Goal: Task Accomplishment & Management: Use online tool/utility

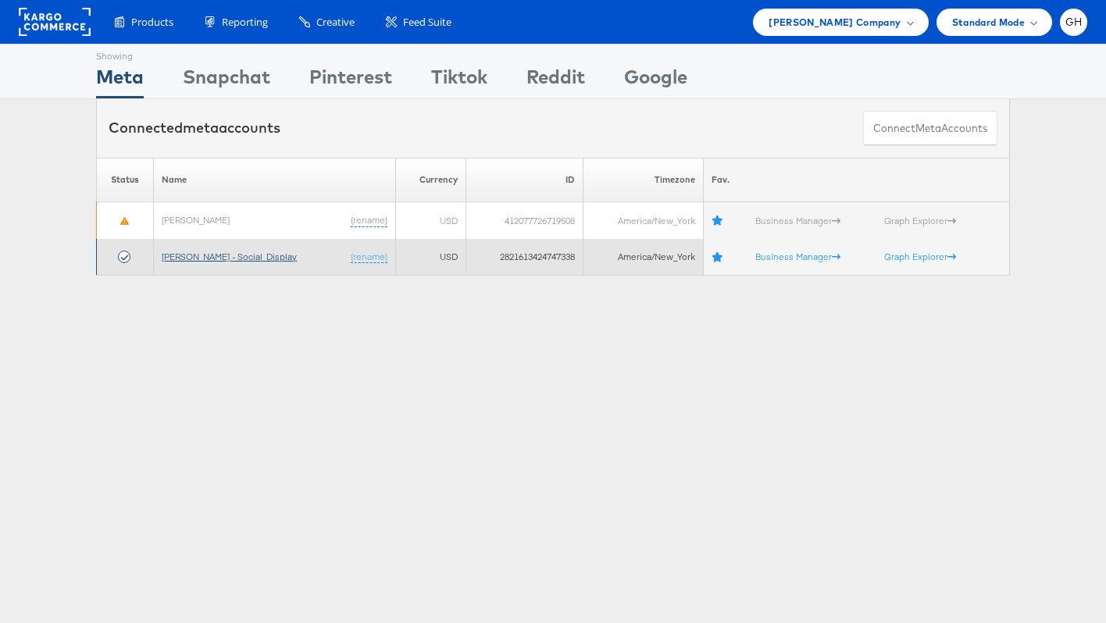
click at [177, 252] on link "[PERSON_NAME] - Social_Display" at bounding box center [229, 257] width 135 height 12
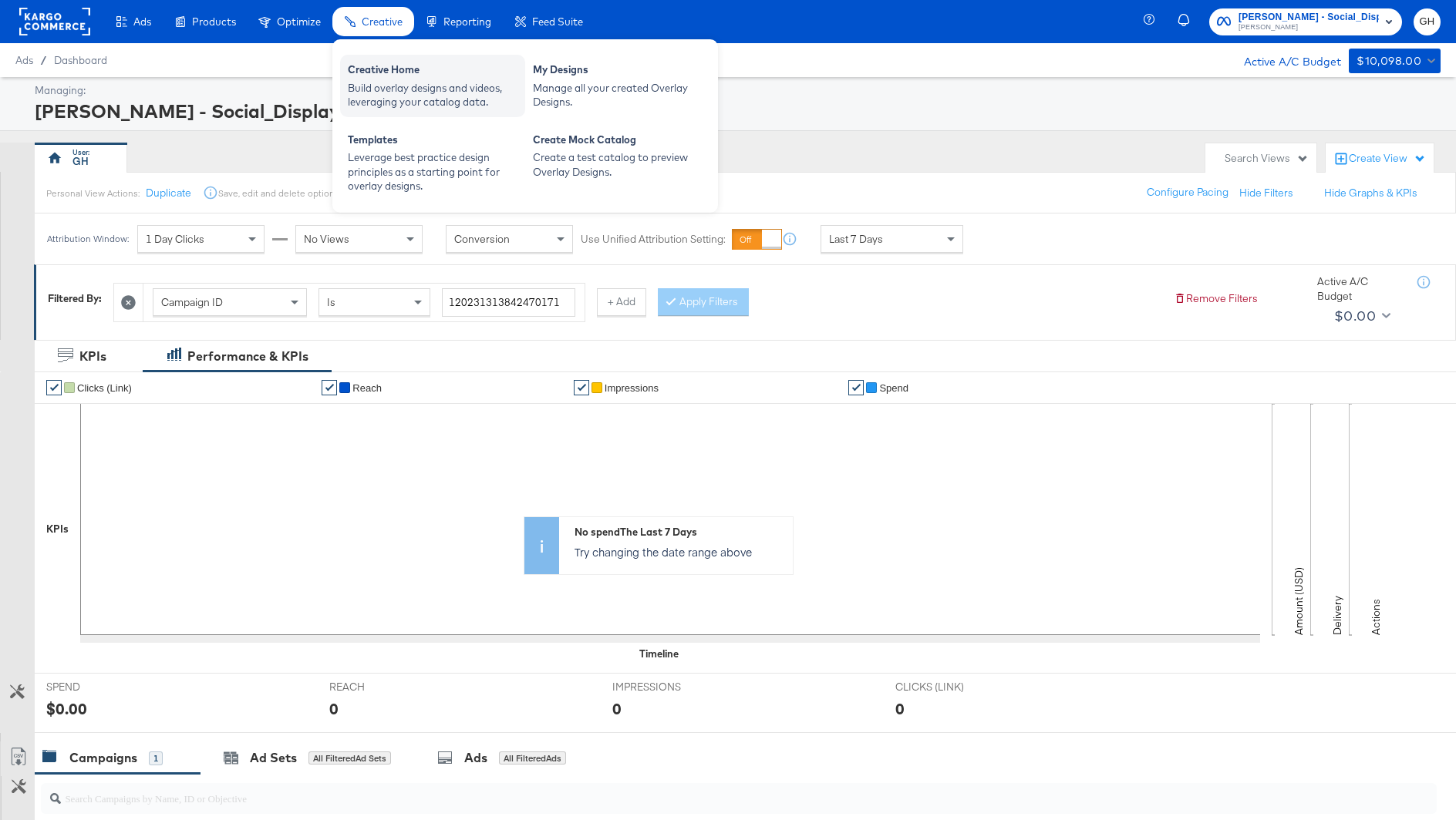
click at [382, 81] on div "Build overlay designs and videos, leveraging your catalog data." at bounding box center [432, 95] width 170 height 29
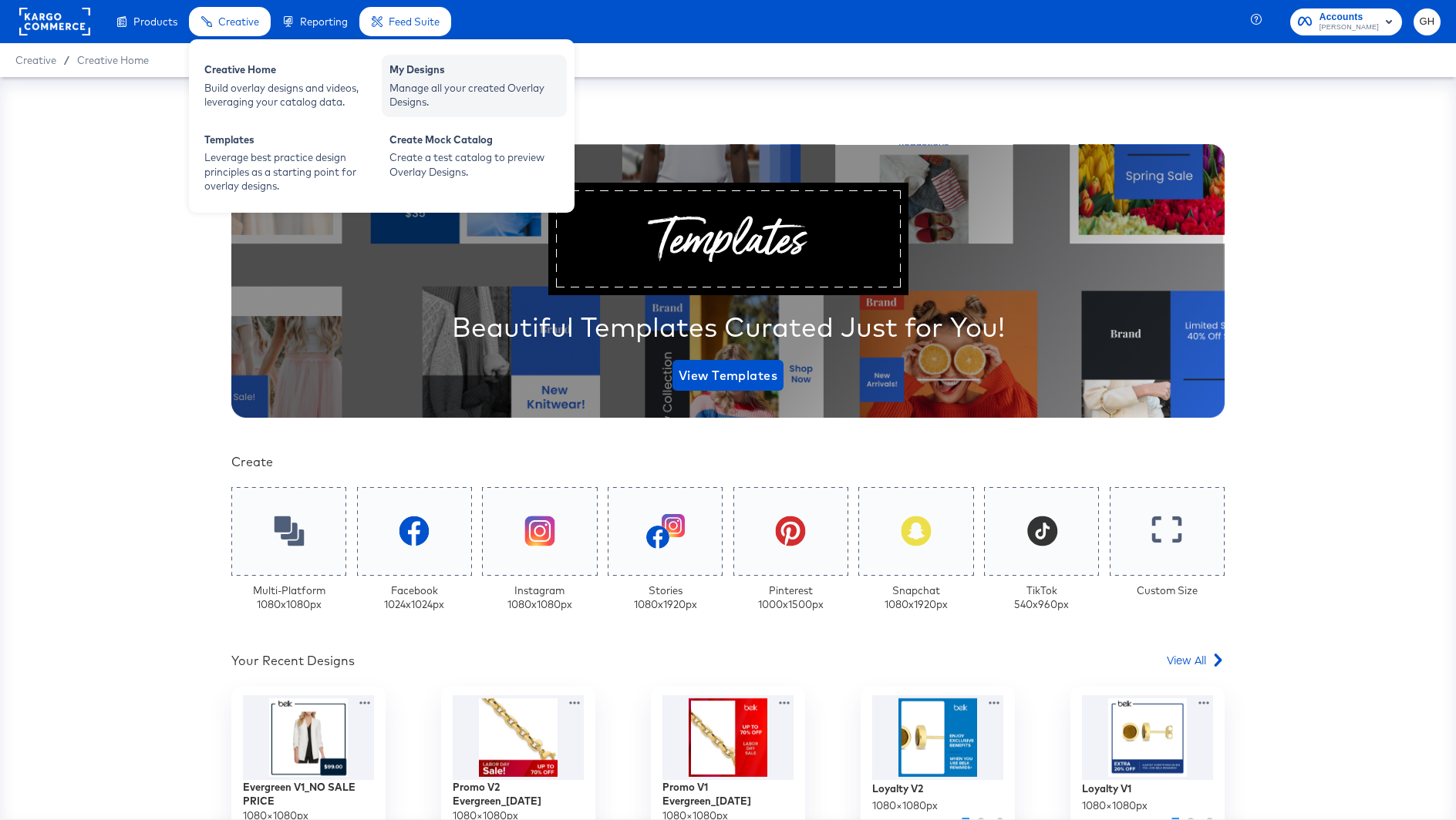
click at [436, 100] on div "Manage all your created Overlay Designs." at bounding box center [474, 95] width 170 height 29
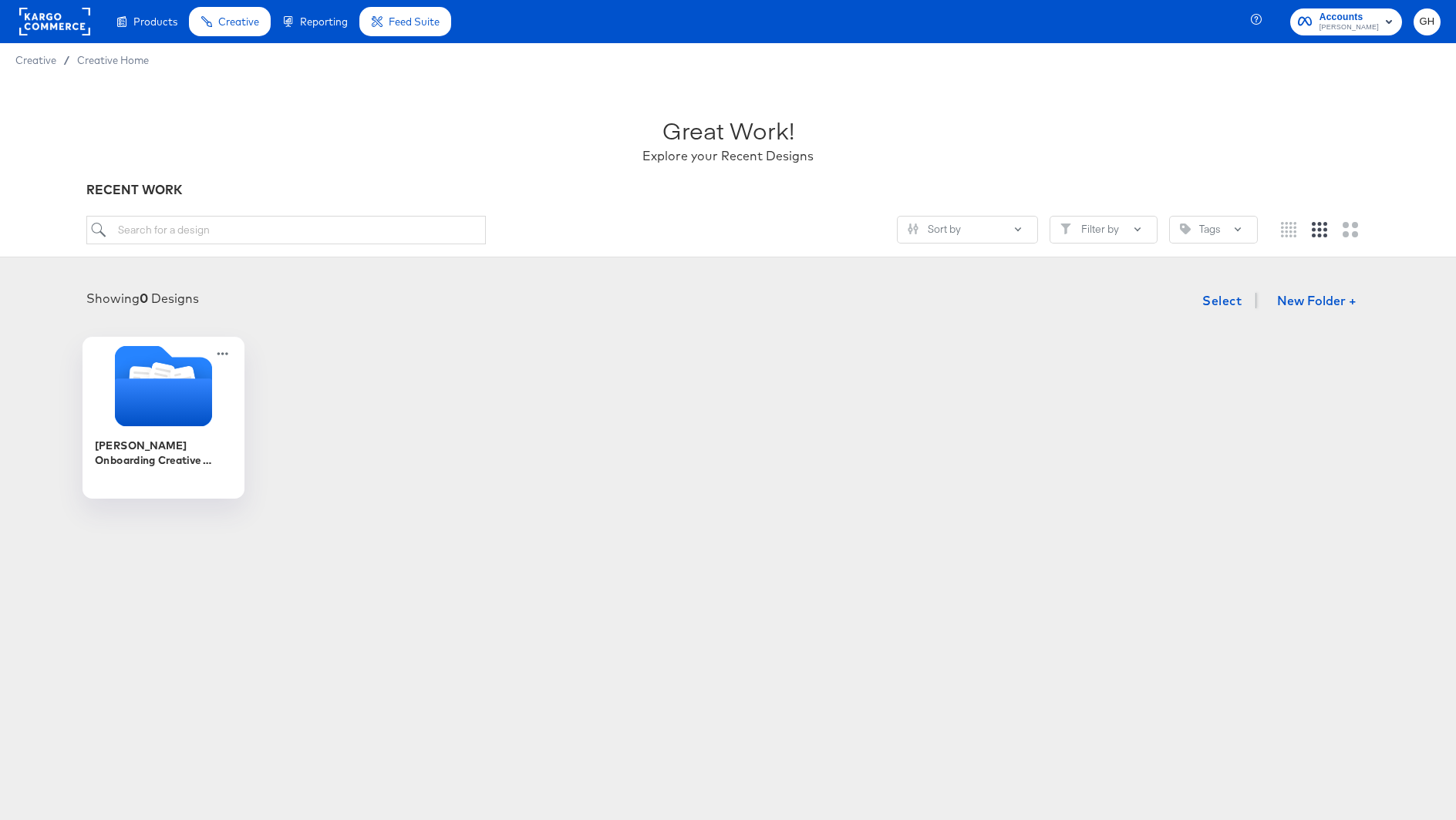
click at [140, 384] on icon "Folder" at bounding box center [163, 403] width 97 height 47
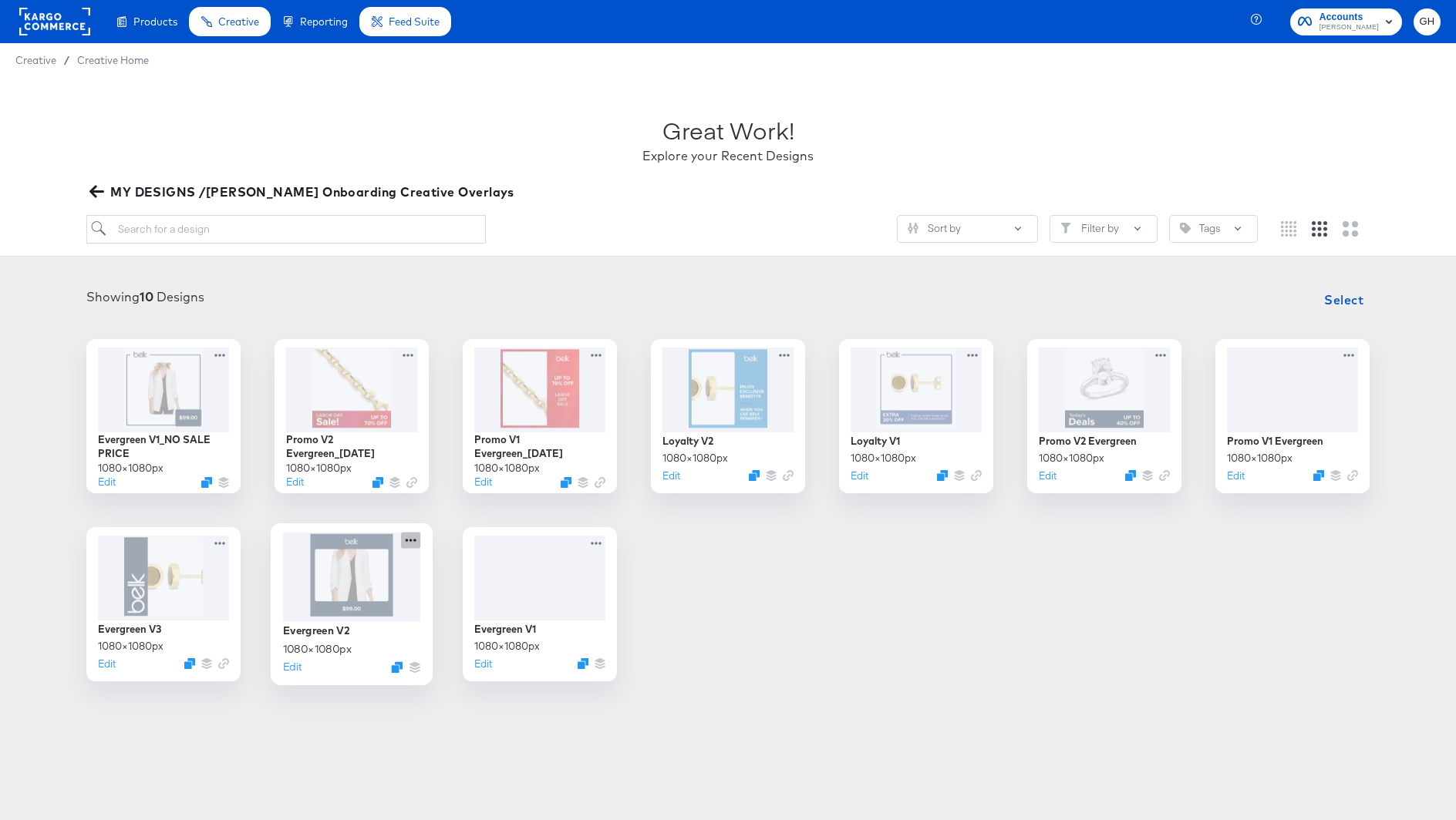
click at [408, 541] on icon at bounding box center [411, 540] width 20 height 16
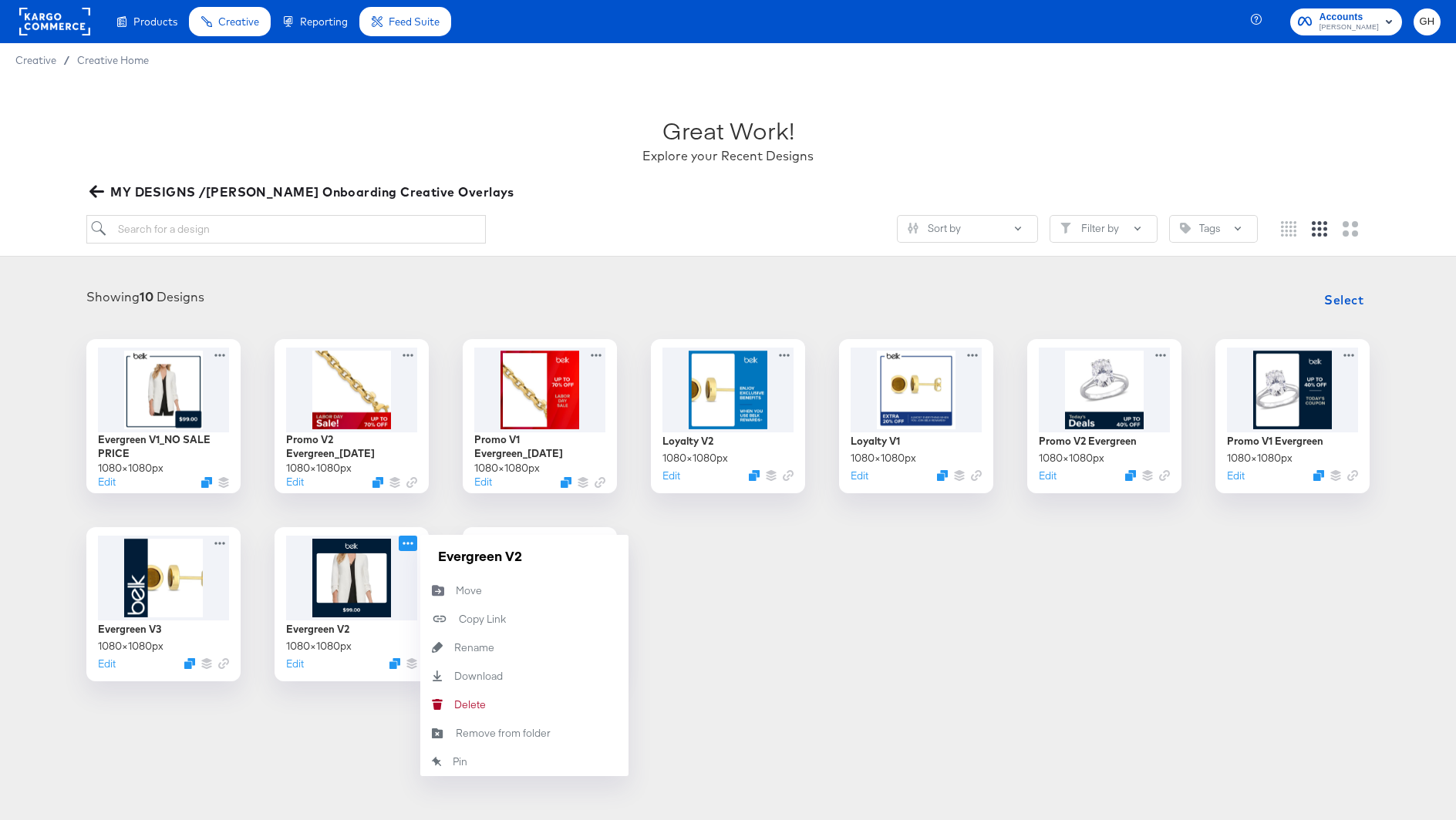
drag, startPoint x: 322, startPoint y: 746, endPoint x: 321, endPoint y: 709, distance: 37.0
click at [321, 746] on article "Great Work! Explore your Recent Designs MY DESIGNS /[PERSON_NAME] Onboarding Cr…" at bounding box center [728, 415] width 1456 height 678
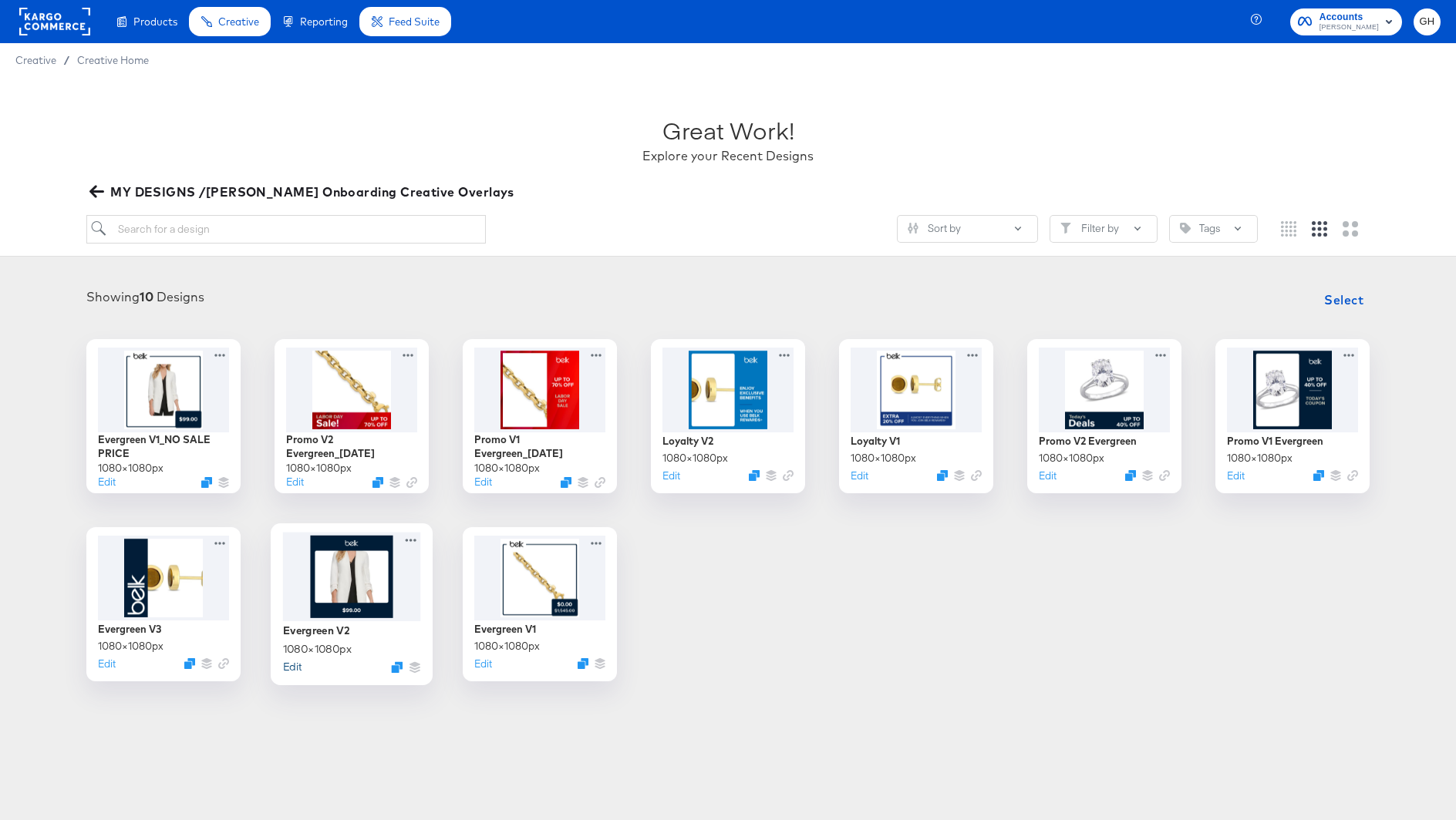
click at [300, 664] on button "Edit" at bounding box center [292, 666] width 19 height 15
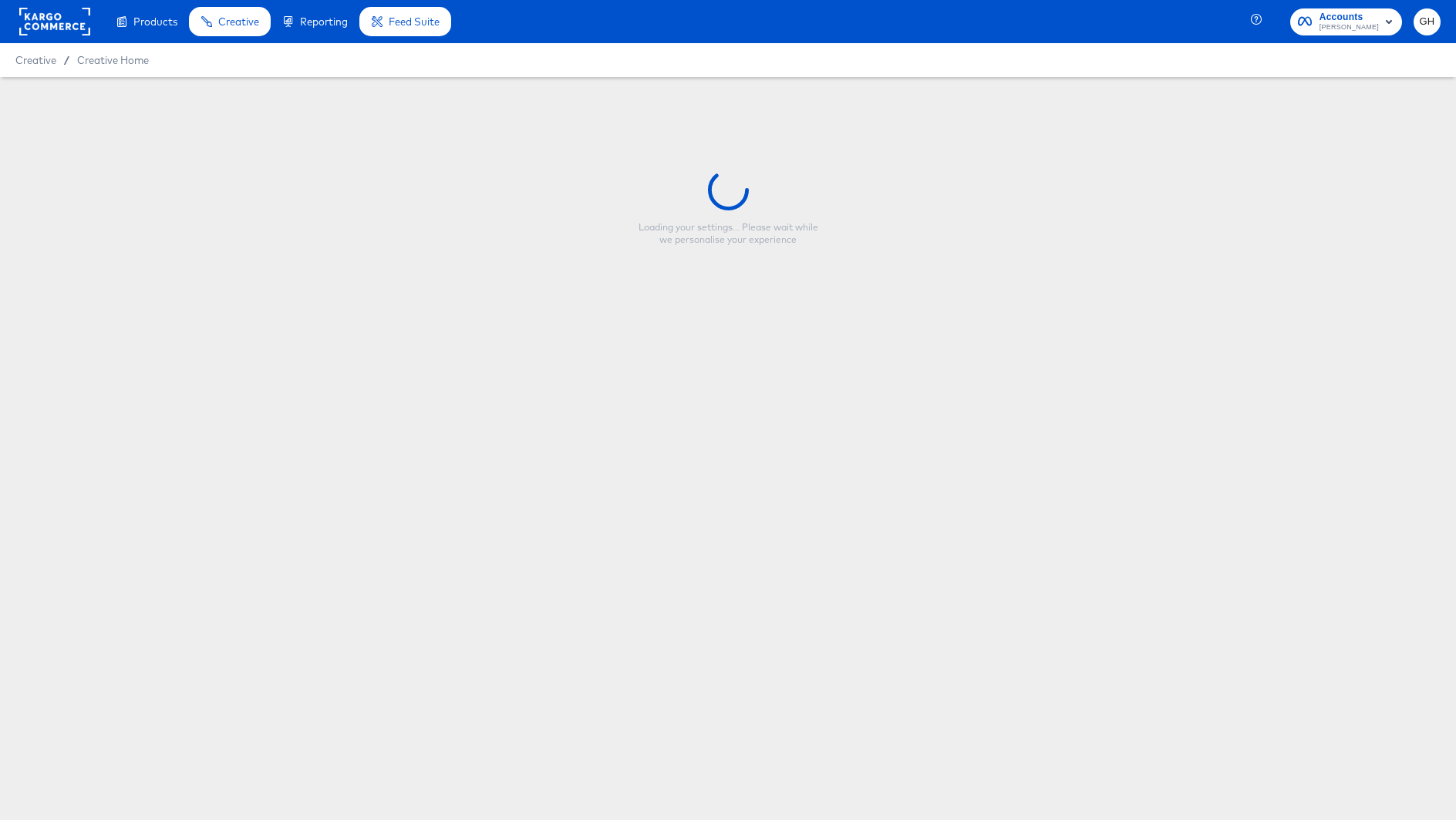
type input "Evergreen V2"
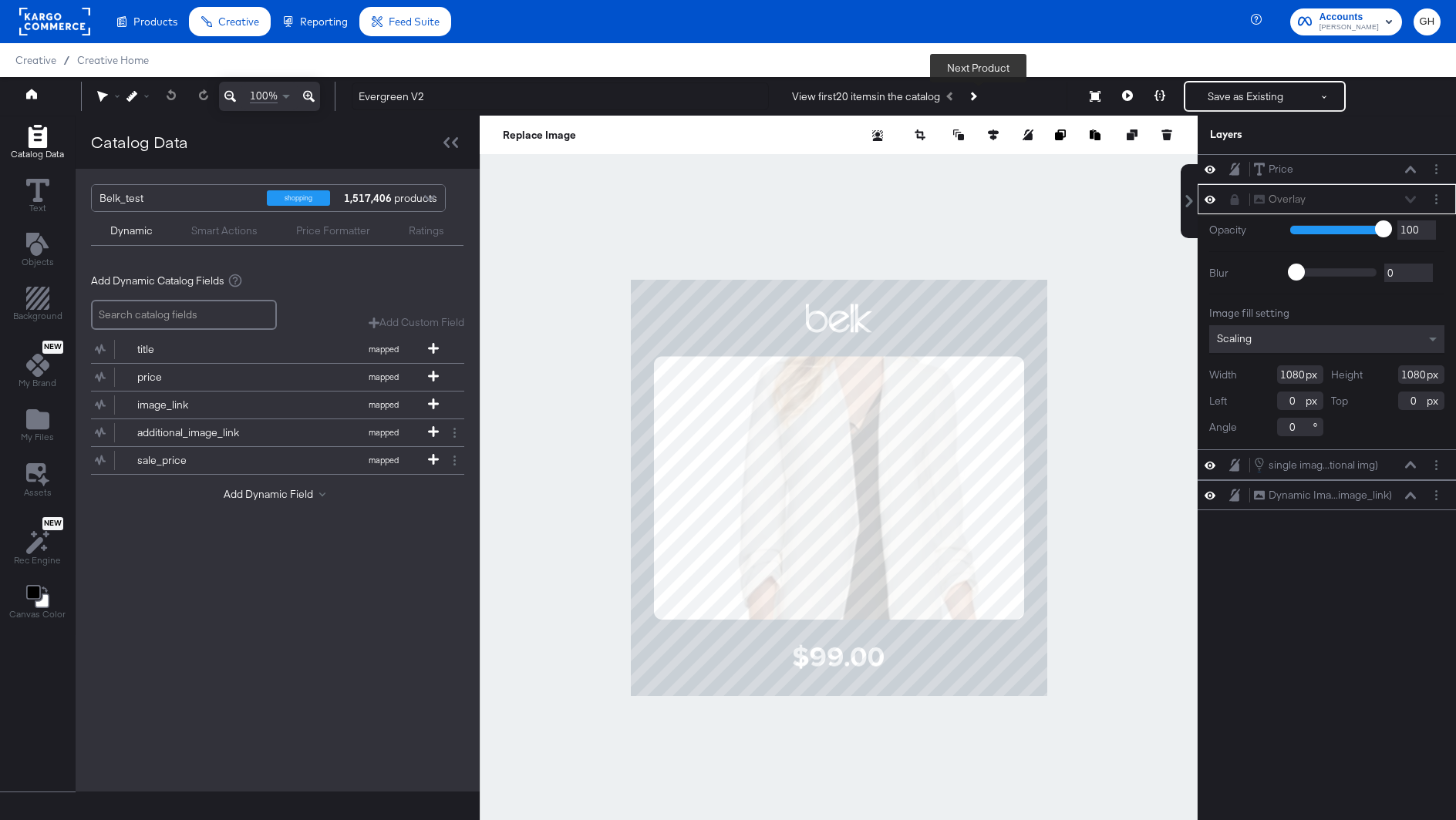
click at [981, 97] on button "Next Product" at bounding box center [972, 97] width 22 height 28
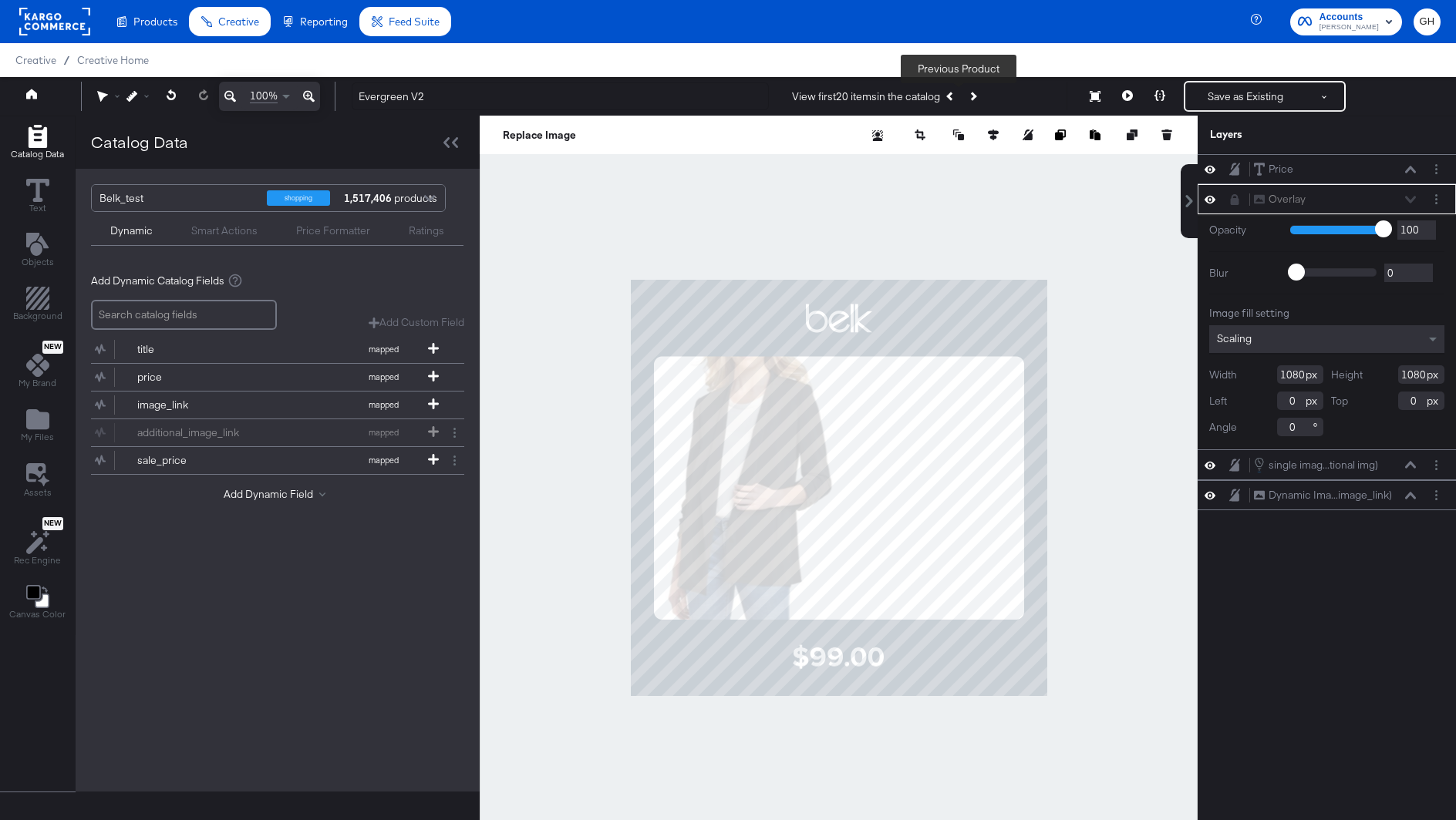
click at [956, 97] on icon "Previous Product" at bounding box center [951, 96] width 9 height 9
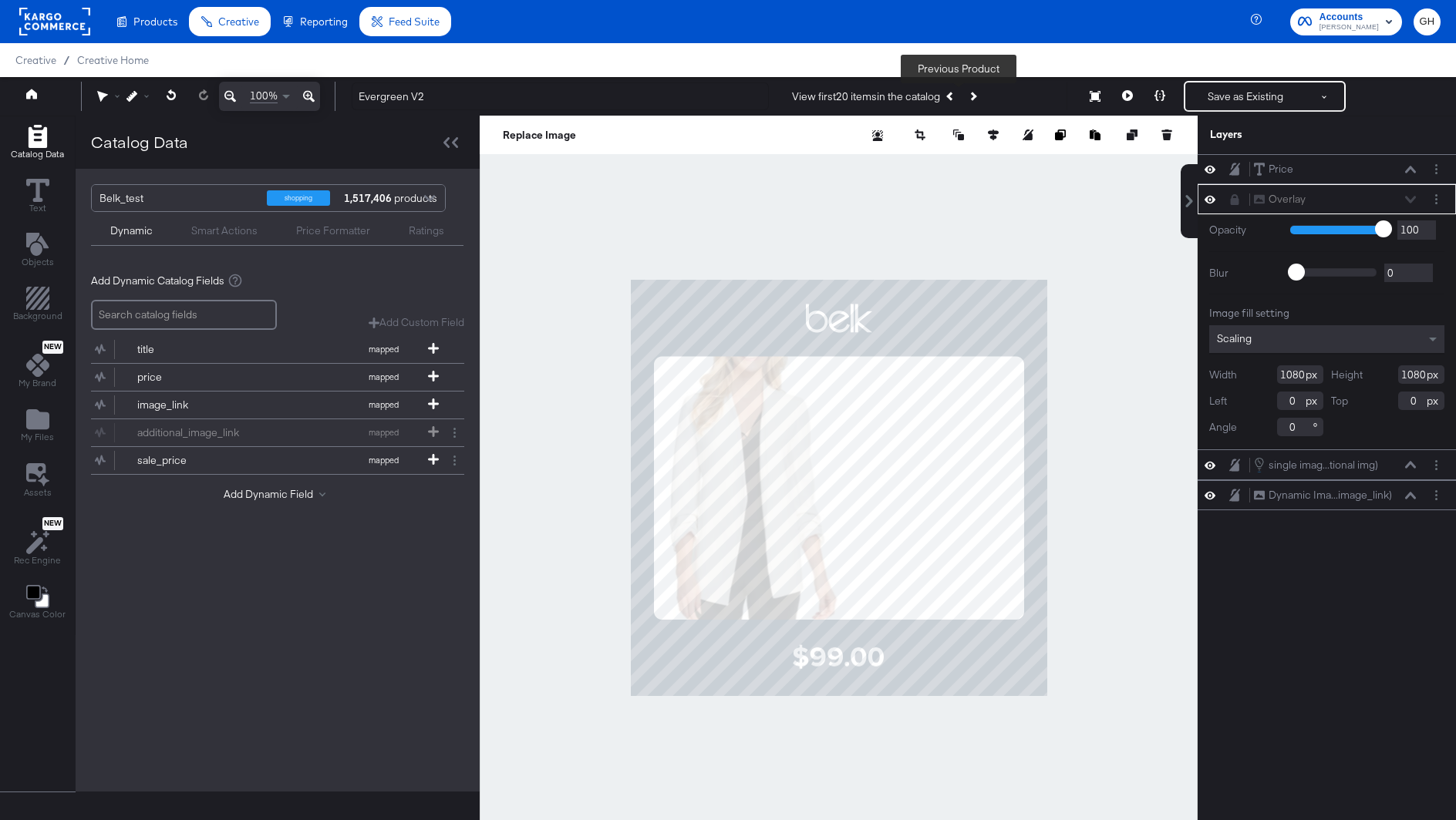
click at [956, 97] on icon "Previous Product" at bounding box center [951, 96] width 9 height 9
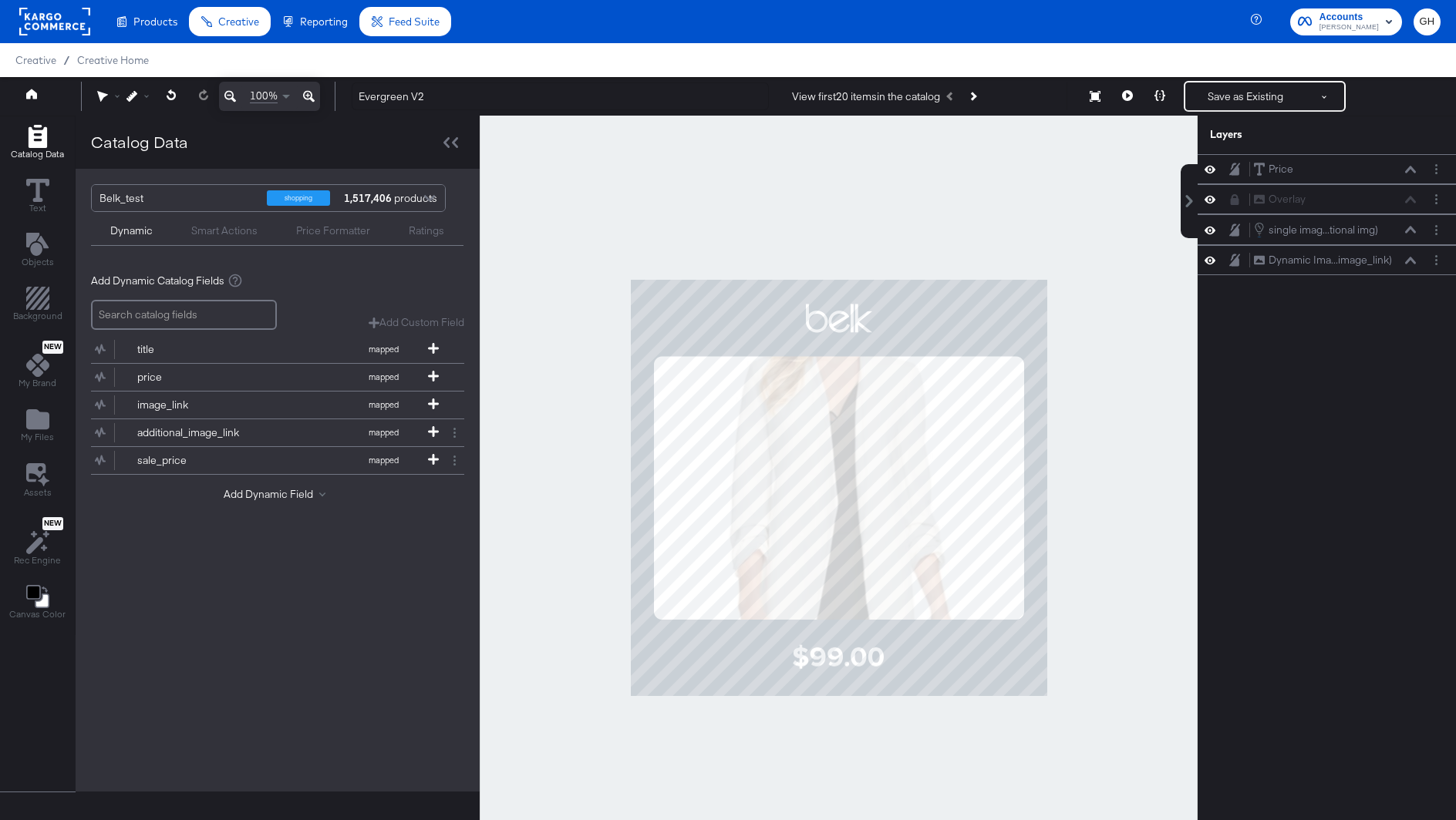
click at [55, 17] on rect at bounding box center [55, 22] width 71 height 28
